Goal: Transaction & Acquisition: Purchase product/service

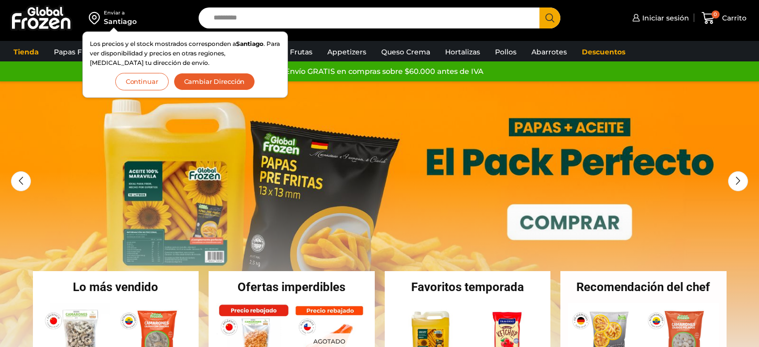
drag, startPoint x: 0, startPoint y: 0, endPoint x: 79, endPoint y: 75, distance: 108.7
click at [145, 81] on button "Continuar" at bounding box center [141, 81] width 53 height 17
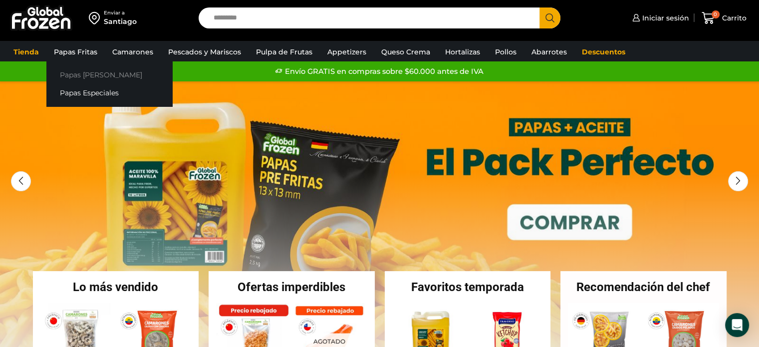
click at [93, 71] on link "Papas [PERSON_NAME]" at bounding box center [109, 74] width 126 height 18
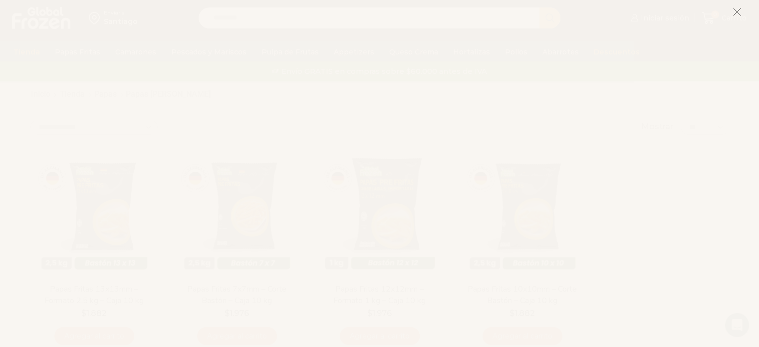
click at [740, 10] on icon at bounding box center [737, 11] width 9 height 9
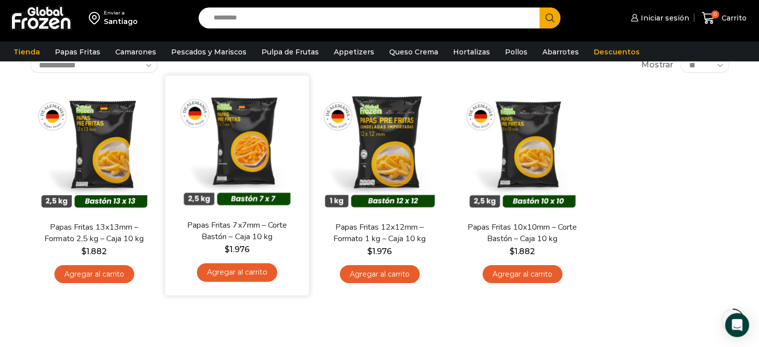
scroll to position [50, 0]
